Goal: Information Seeking & Learning: Find specific fact

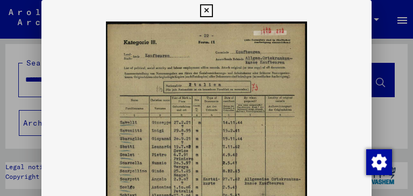
scroll to position [108, 0]
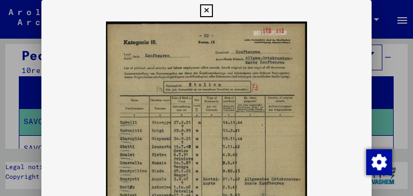
click at [205, 9] on icon at bounding box center [206, 10] width 12 height 13
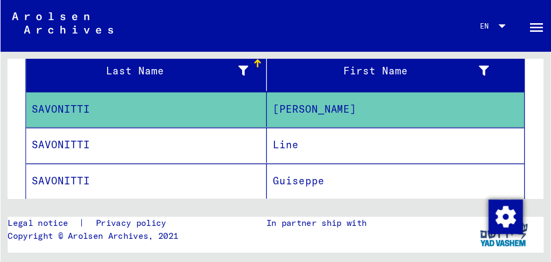
scroll to position [135, 0]
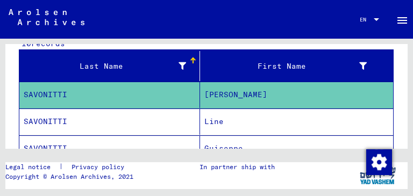
click at [57, 96] on mat-cell "SAVONITTI" at bounding box center [109, 95] width 181 height 26
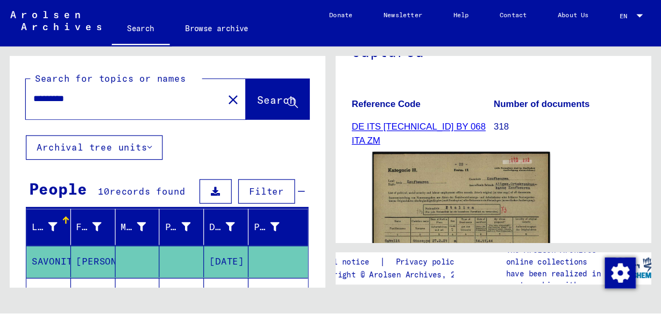
scroll to position [179, 0]
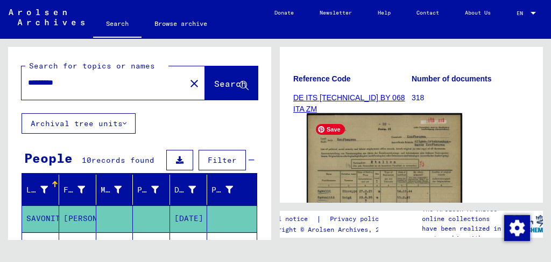
click at [379, 165] on img at bounding box center [385, 223] width 156 height 220
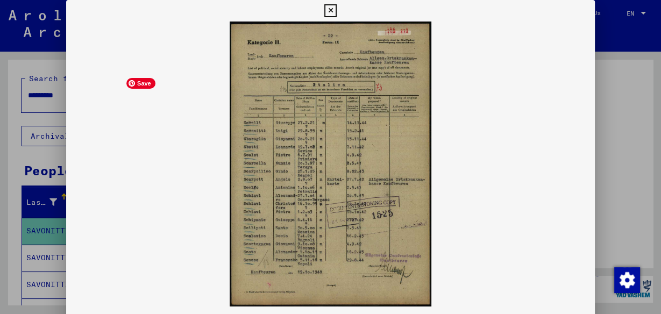
scroll to position [0, 0]
click at [51, 42] on div at bounding box center [330, 157] width 661 height 314
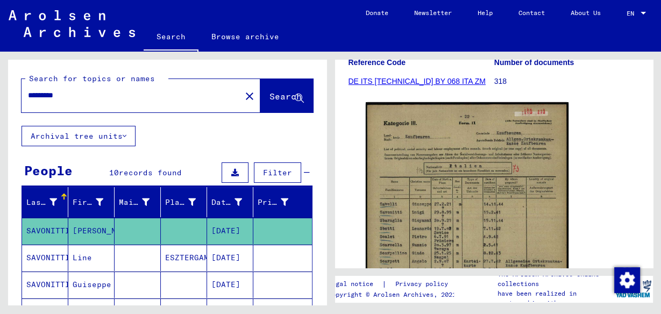
scroll to position [43, 0]
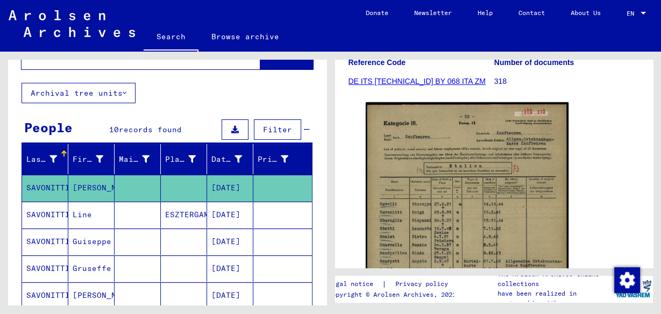
click at [41, 196] on mat-cell "SAVONITTI" at bounding box center [45, 215] width 46 height 26
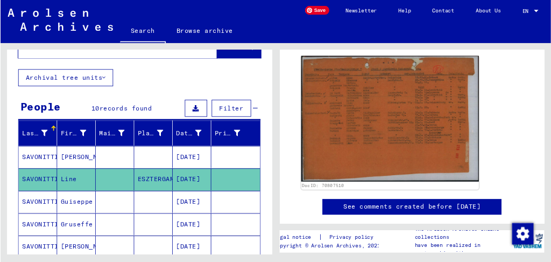
scroll to position [172, 0]
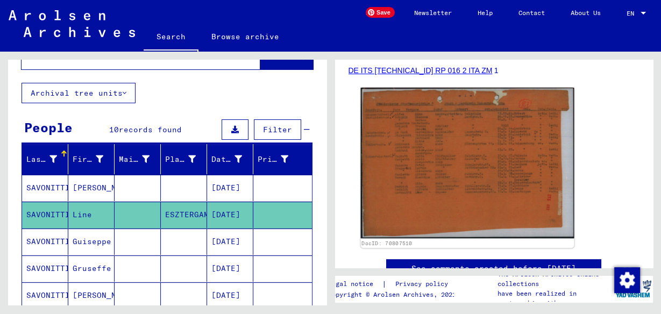
click at [413, 159] on img at bounding box center [467, 163] width 213 height 151
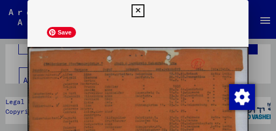
scroll to position [24, 0]
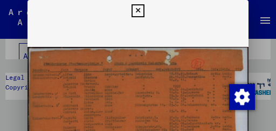
drag, startPoint x: 274, startPoint y: 27, endPoint x: 275, endPoint y: 51, distance: 24.2
click at [275, 51] on div at bounding box center [138, 65] width 276 height 131
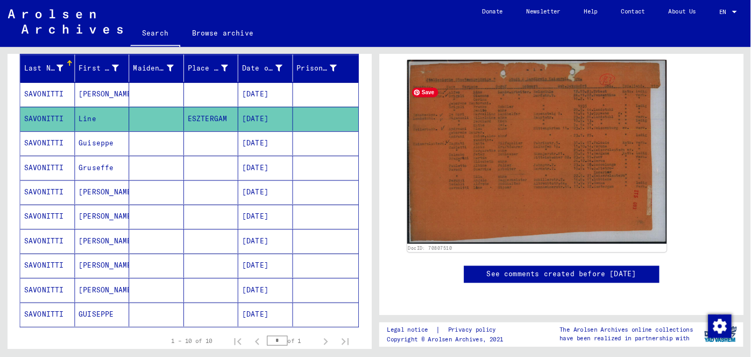
scroll to position [215, 0]
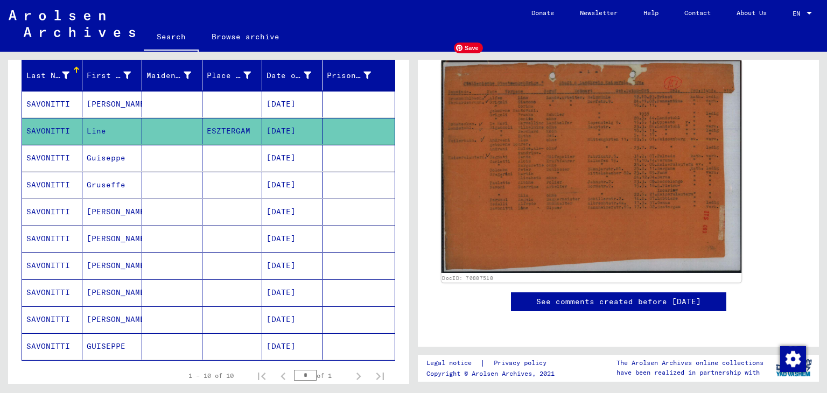
click at [413, 188] on img at bounding box center [591, 166] width 300 height 213
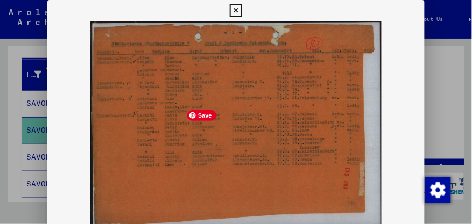
scroll to position [0, 0]
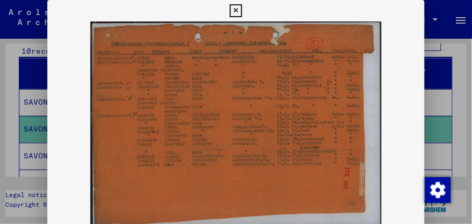
click at [236, 9] on icon at bounding box center [236, 10] width 12 height 13
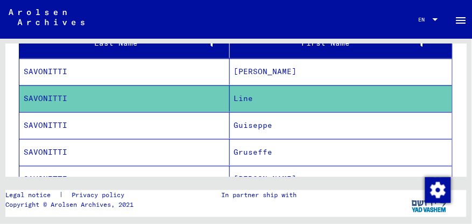
scroll to position [188, 0]
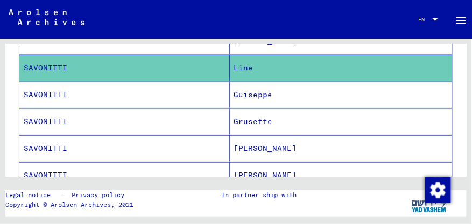
click at [62, 95] on mat-cell "SAVONITTI" at bounding box center [124, 95] width 210 height 26
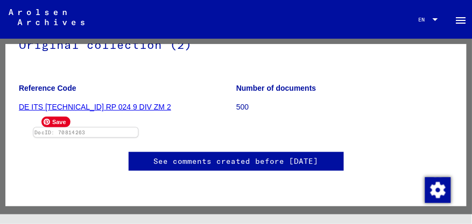
scroll to position [215, 0]
